Goal: Find specific page/section: Find specific page/section

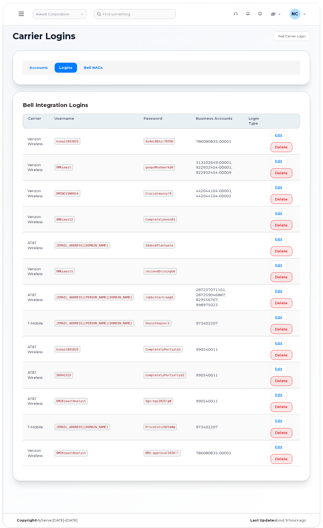
click at [80, 141] on code "kiewit043025" at bounding box center [68, 141] width 26 height 6
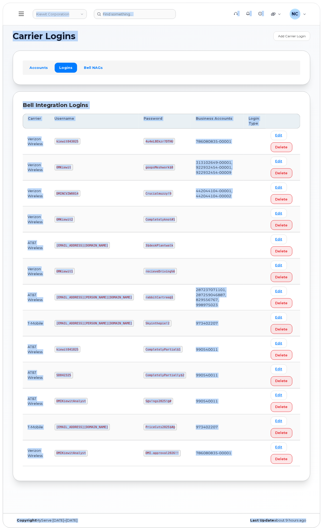
copy body "Loremi Dolorsitame Consect Adipis Elitseddo Eius Temporinci Utlabor / Etdolo Ma…"
click at [139, 142] on td "kiewit043025" at bounding box center [94, 142] width 89 height 26
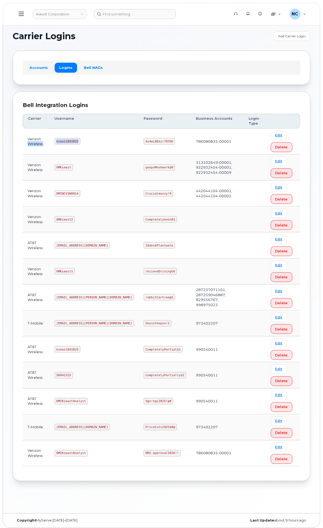
drag, startPoint x: 139, startPoint y: 142, endPoint x: 117, endPoint y: 141, distance: 22.4
click at [117, 141] on tr "Verizon Wireless kiewit043025 4u4eL8Ekzr?DTHU 786080835-00001 Edit Delete" at bounding box center [161, 142] width 277 height 26
click at [139, 153] on td "kiewit043025" at bounding box center [94, 142] width 89 height 26
drag, startPoint x: 126, startPoint y: 142, endPoint x: 151, endPoint y: 143, distance: 25.2
click at [139, 143] on td "kiewit043025" at bounding box center [94, 142] width 89 height 26
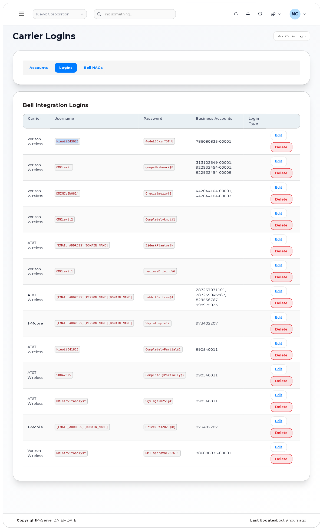
copy code "kiewit043025"
drag, startPoint x: 223, startPoint y: 145, endPoint x: 191, endPoint y: 144, distance: 32.7
click at [191, 144] on td "4u4eL8Ekzr?DTHU" at bounding box center [165, 142] width 52 height 26
copy code "4u4eL8Ekzr?DTHU"
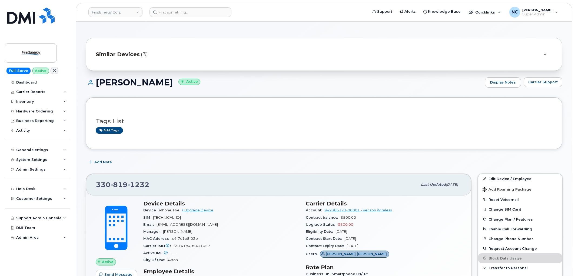
scroll to position [120, 0]
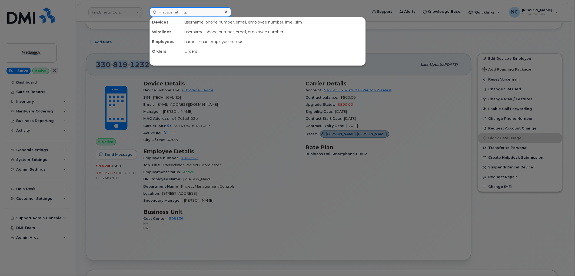
click at [196, 12] on input at bounding box center [190, 12] width 82 height 10
paste input "355135957205177"
type input "355135957205177"
